Goal: Information Seeking & Learning: Learn about a topic

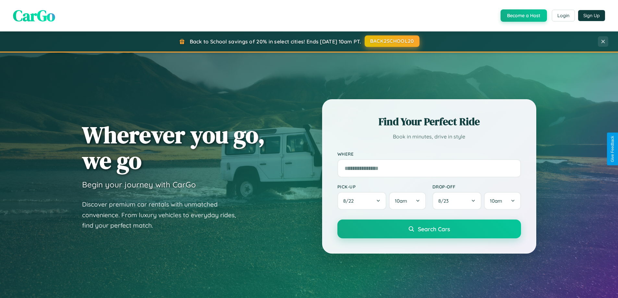
click at [392, 42] on button "BACK2SCHOOL20" at bounding box center [392, 41] width 55 height 12
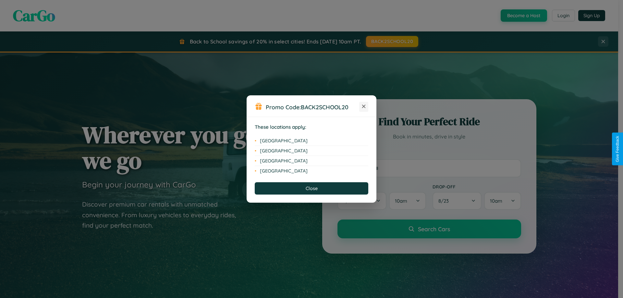
click at [364, 107] on icon at bounding box center [364, 107] width 4 height 4
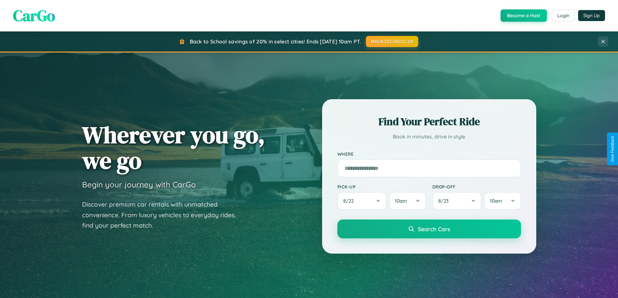
scroll to position [280, 0]
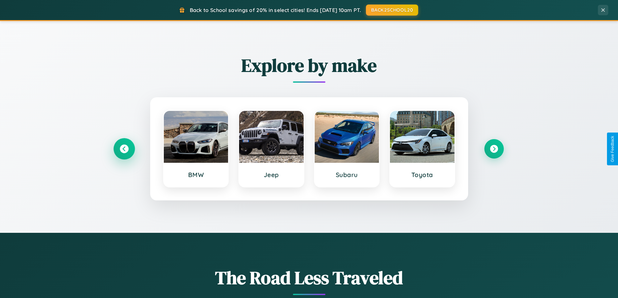
click at [124, 149] on icon at bounding box center [124, 149] width 9 height 9
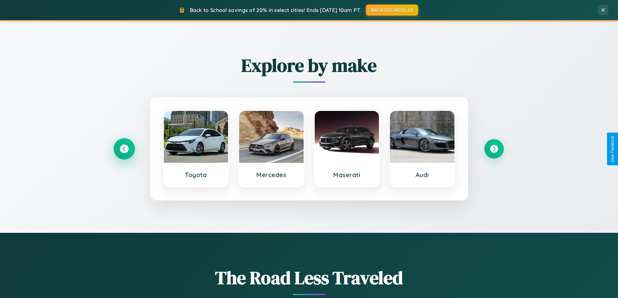
click at [124, 149] on icon at bounding box center [124, 149] width 9 height 9
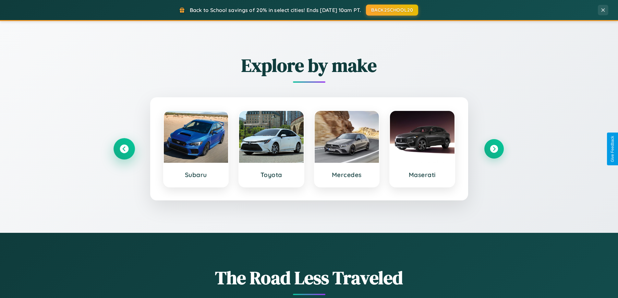
click at [124, 149] on icon at bounding box center [124, 149] width 9 height 9
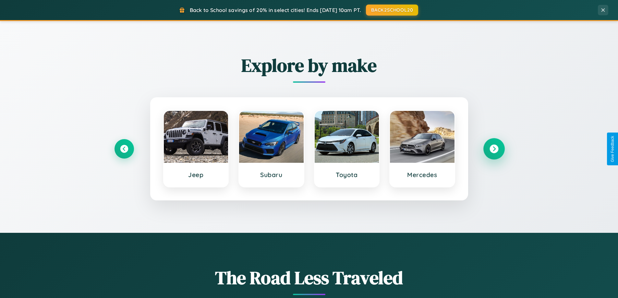
click at [494, 149] on icon at bounding box center [494, 149] width 9 height 9
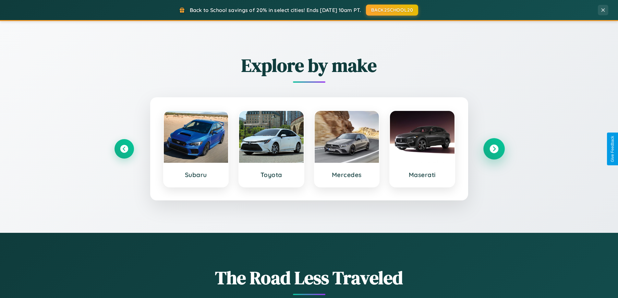
click at [494, 149] on icon at bounding box center [494, 149] width 9 height 9
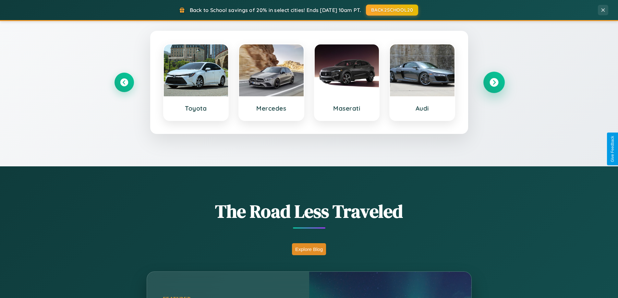
scroll to position [447, 0]
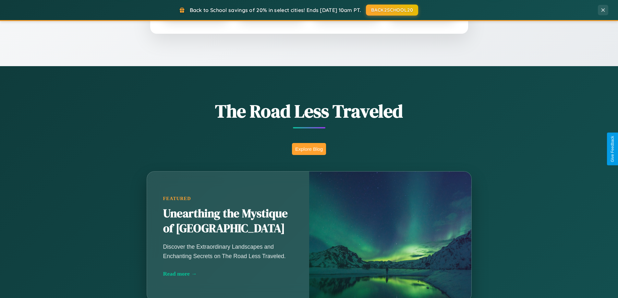
click at [309, 149] on button "Explore Blog" at bounding box center [309, 149] width 34 height 12
